Goal: Obtain resource: Download file/media

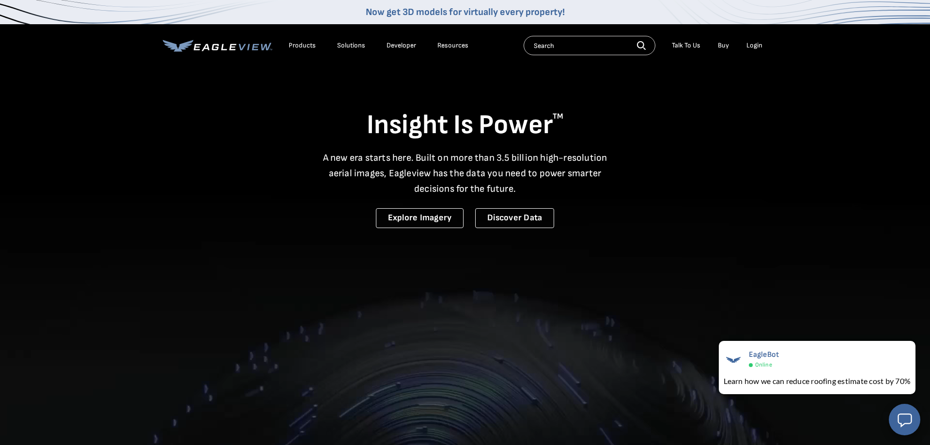
click at [759, 44] on div "Login" at bounding box center [755, 45] width 16 height 9
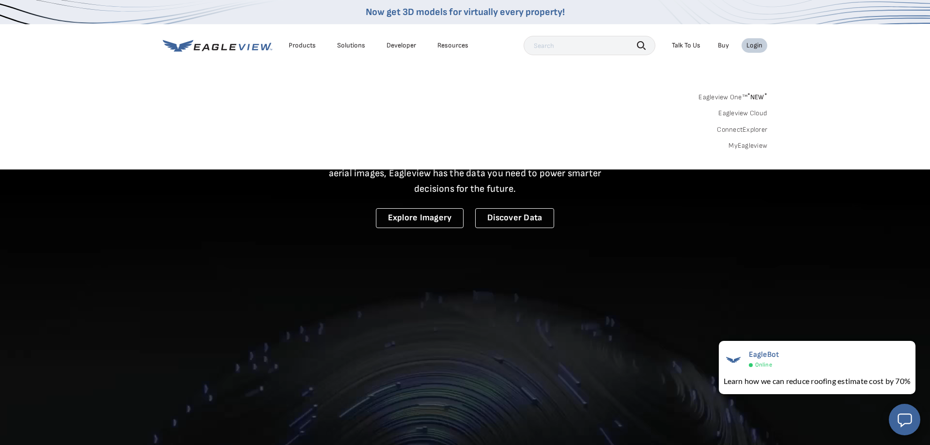
click at [740, 115] on link "Eagleview Cloud" at bounding box center [743, 113] width 49 height 9
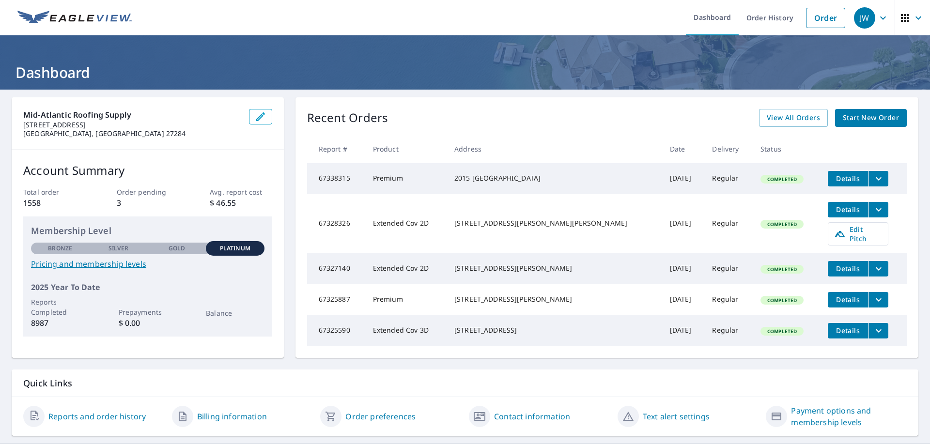
click at [881, 301] on td "Details" at bounding box center [863, 299] width 87 height 31
click at [873, 301] on icon "filesDropdownBtn-67325887" at bounding box center [879, 300] width 12 height 12
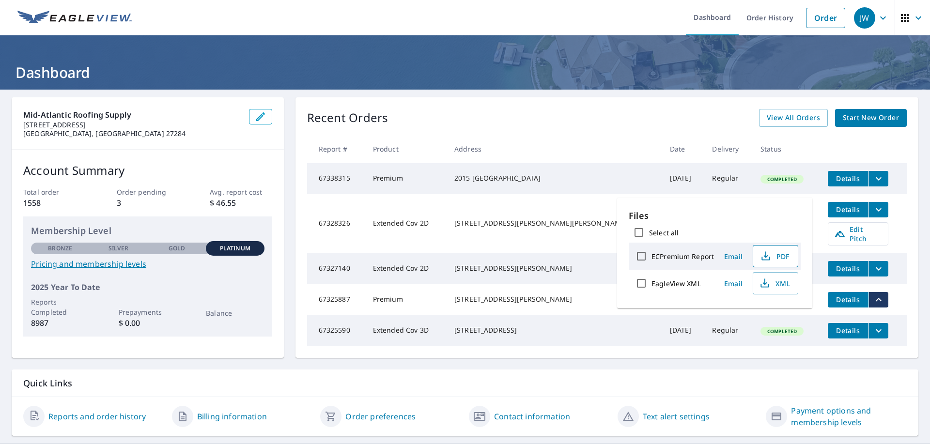
click at [784, 255] on span "PDF" at bounding box center [774, 257] width 31 height 12
click at [511, 240] on td "[STREET_ADDRESS][PERSON_NAME][PERSON_NAME]" at bounding box center [555, 223] width 216 height 59
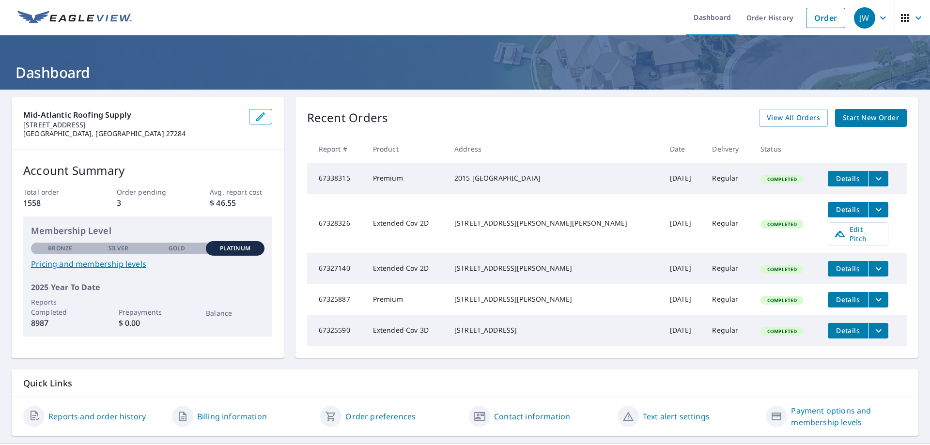
drag, startPoint x: 475, startPoint y: 297, endPoint x: 561, endPoint y: 310, distance: 86.3
click at [561, 310] on td "[STREET_ADDRESS][PERSON_NAME]" at bounding box center [555, 299] width 216 height 31
copy div "[STREET_ADDRESS][PERSON_NAME]"
